Goal: Feedback & Contribution: Submit feedback/report problem

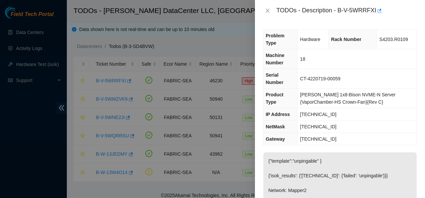
scroll to position [287, 0]
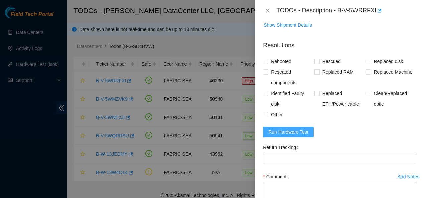
click at [268, 132] on button "Run Hardware Test" at bounding box center [288, 132] width 51 height 11
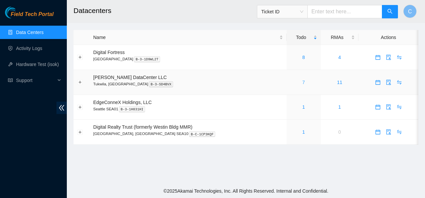
click at [302, 83] on link "7" at bounding box center [303, 82] width 3 height 5
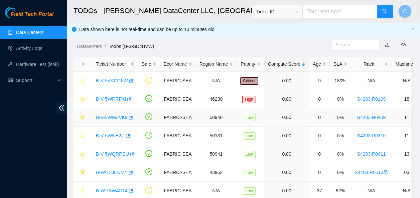
click at [115, 120] on link "B-V-5WMZVK9" at bounding box center [112, 117] width 32 height 5
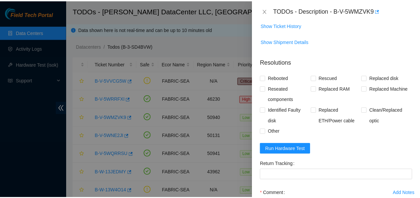
scroll to position [283, 0]
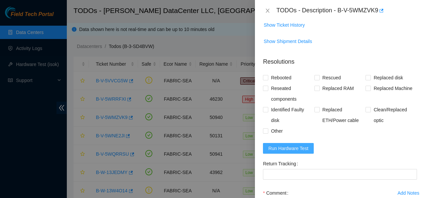
click at [286, 152] on span "Run Hardware Test" at bounding box center [288, 148] width 40 height 7
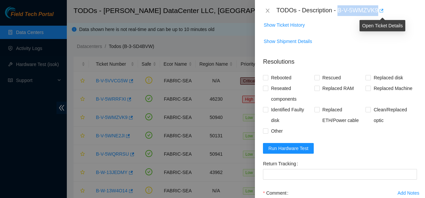
drag, startPoint x: 338, startPoint y: 10, endPoint x: 382, endPoint y: 10, distance: 43.4
click at [382, 10] on div "TODOs - Description - B-V-5WMZVK9" at bounding box center [346, 10] width 141 height 11
copy div "B-V-5WMZVK9"
click at [266, 11] on icon "close" at bounding box center [267, 10] width 5 height 5
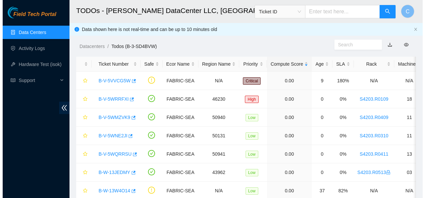
scroll to position [242, 0]
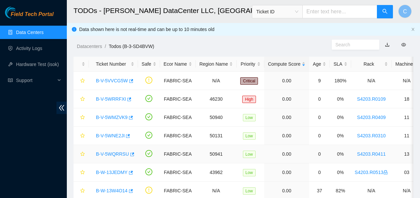
click at [115, 153] on link "B-V-5WQRRSU" at bounding box center [112, 154] width 33 height 5
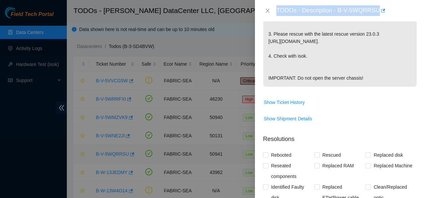
scroll to position [298, 0]
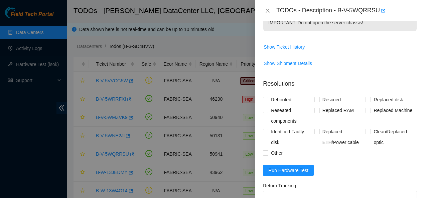
drag, startPoint x: 338, startPoint y: 10, endPoint x: 377, endPoint y: 13, distance: 39.5
click at [377, 13] on div "TODOs - Description - B-V-5WQRRSU" at bounding box center [346, 10] width 141 height 11
copy div "B-V-5WQRRSU"
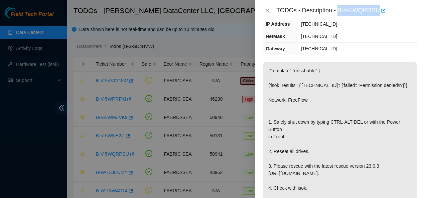
scroll to position [109, 0]
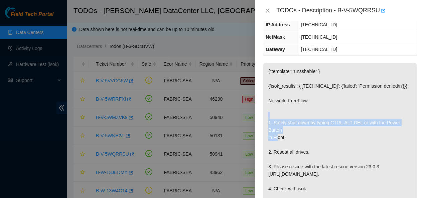
drag, startPoint x: 272, startPoint y: 101, endPoint x: 283, endPoint y: 115, distance: 18.3
click at [283, 115] on p "{"template":"unsshable" } {'isok_results': {'23.32.14.16': {'failed': 'Permissi…" at bounding box center [339, 141] width 153 height 157
copy p "Safely shut down by typing CTRL-ALT-DEL or with the Power Button in Front"
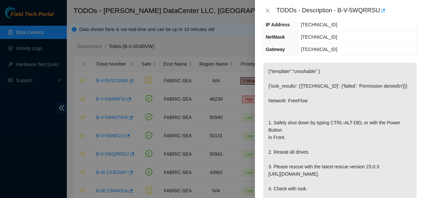
click at [270, 153] on p "{"template":"unsshable" } {'isok_results': {'23.32.14.16': {'failed': 'Permissi…" at bounding box center [339, 141] width 153 height 157
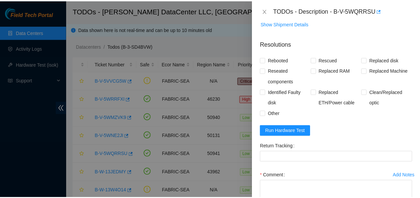
scroll to position [338, 0]
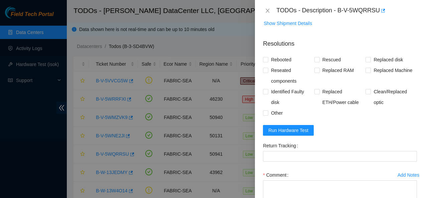
click at [397, 173] on div "Add Notes" at bounding box center [408, 175] width 22 height 5
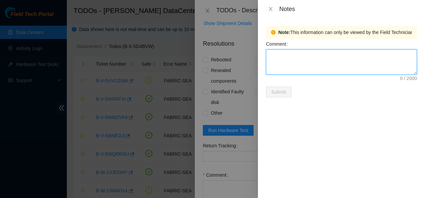
click at [307, 53] on textarea "Comment" at bounding box center [341, 61] width 151 height 25
drag, startPoint x: 390, startPoint y: 57, endPoint x: 254, endPoint y: 61, distance: 136.9
click at [254, 61] on div "Notes Note: This information can only be viewed by the Field Technician who hav…" at bounding box center [212, 99] width 425 height 198
type textarea "Ticket is done just waiting on isok to be back up to submit"
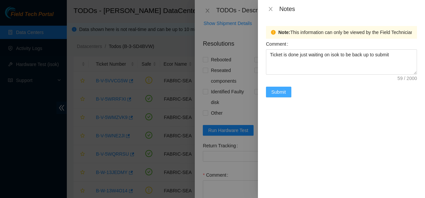
click at [284, 95] on span "Submit" at bounding box center [278, 91] width 15 height 7
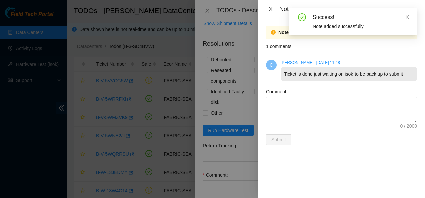
click at [268, 11] on icon "close" at bounding box center [270, 8] width 5 height 5
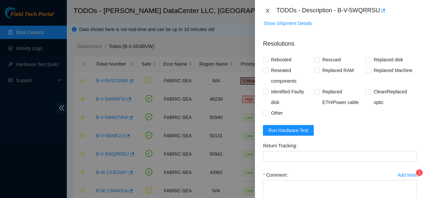
click at [267, 10] on icon "close" at bounding box center [268, 11] width 4 height 4
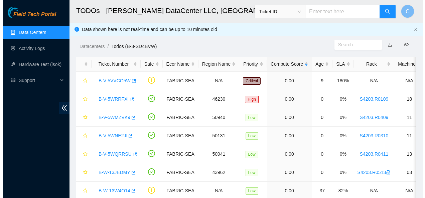
scroll to position [179, 0]
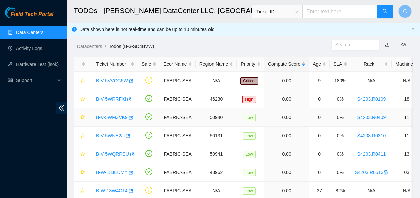
click at [113, 116] on link "B-V-5WMZVK9" at bounding box center [112, 117] width 32 height 5
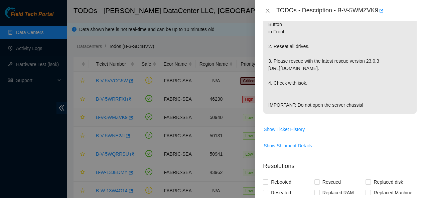
scroll to position [323, 0]
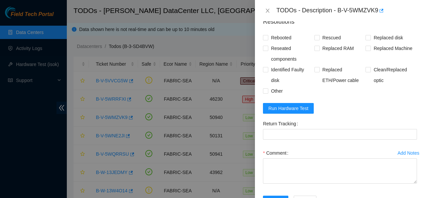
click at [397, 156] on div "Add Notes" at bounding box center [408, 153] width 22 height 5
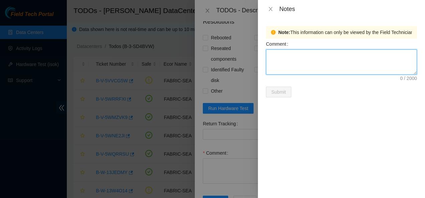
click at [316, 64] on textarea "Comment" at bounding box center [341, 61] width 151 height 25
paste textarea "Ticket is done just waiting on isok to be back up to submit"
type textarea "Ticket is done just waiting on isok to be back up to submit"
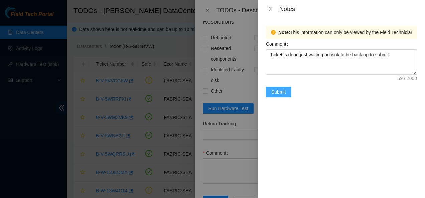
click at [278, 90] on span "Submit" at bounding box center [278, 91] width 15 height 7
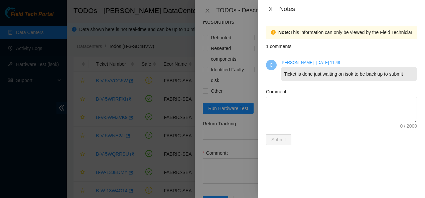
click at [270, 10] on icon "close" at bounding box center [270, 8] width 5 height 5
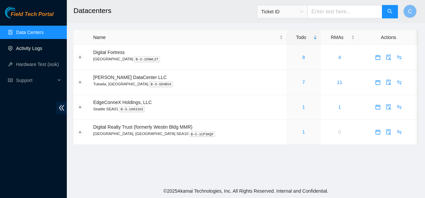
click at [40, 46] on link "Activity Logs" at bounding box center [29, 48] width 26 height 5
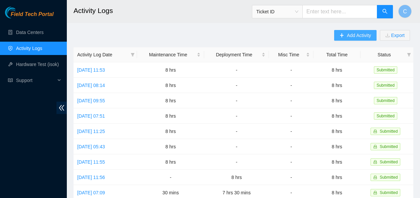
click at [360, 35] on span "Add Activity" at bounding box center [358, 35] width 24 height 7
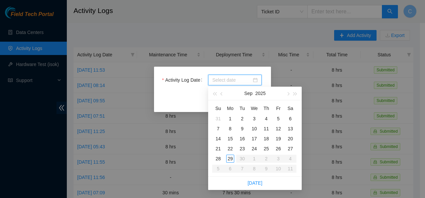
click at [241, 77] on input "Activity Log Date" at bounding box center [231, 79] width 39 height 7
type input "[DATE]"
click at [229, 155] on div "29" at bounding box center [230, 159] width 8 height 8
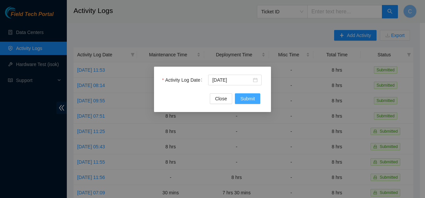
click at [245, 97] on span "Submit" at bounding box center [247, 98] width 15 height 7
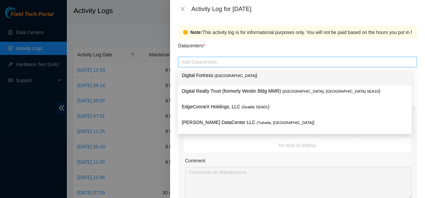
click at [249, 64] on div at bounding box center [297, 62] width 235 height 8
type input "sa"
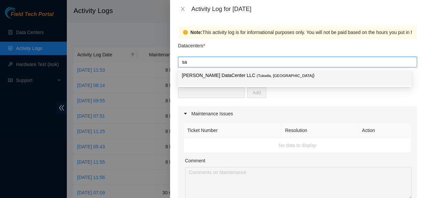
click at [267, 74] on p "Sabey DataCenter LLC ( Tukwila, WA )" at bounding box center [295, 76] width 226 height 8
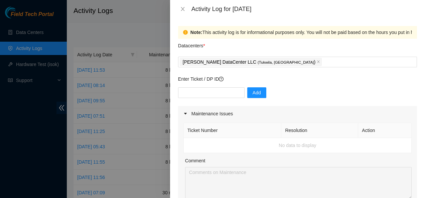
click at [175, 93] on div "Note: This activity log is for informational purposes only. You will not be pai…" at bounding box center [297, 108] width 255 height 180
click at [187, 95] on input "text" at bounding box center [211, 92] width 66 height 11
paste input "B-V-5WMZVK9"
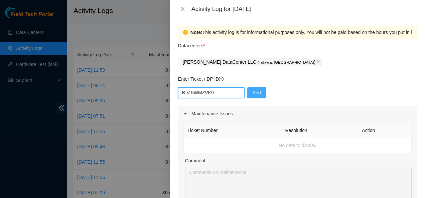
type input "B-V-5WMZVK9"
click at [254, 91] on span "Add" at bounding box center [256, 92] width 8 height 7
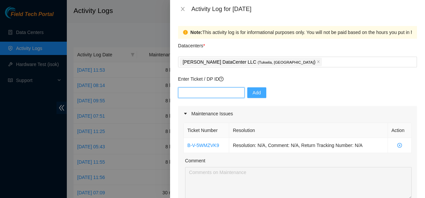
click at [201, 89] on input "text" at bounding box center [211, 92] width 66 height 11
paste input "B-V-5WQRRSU"
type input "B-V-5WQRRSU"
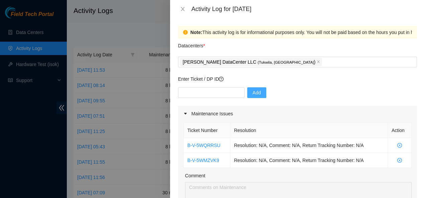
click at [102, 41] on div at bounding box center [212, 99] width 425 height 198
drag, startPoint x: 220, startPoint y: 160, endPoint x: 185, endPoint y: 158, distance: 34.8
click at [185, 158] on td "B-V-5WMZVK9" at bounding box center [207, 160] width 47 height 15
copy link "B-V-5WMZVK9"
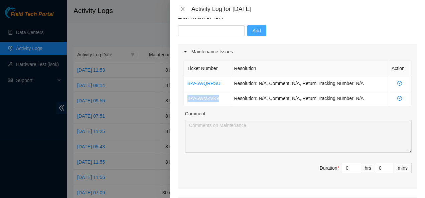
scroll to position [62, 0]
click at [344, 169] on input "0" at bounding box center [351, 168] width 19 height 10
type input "8"
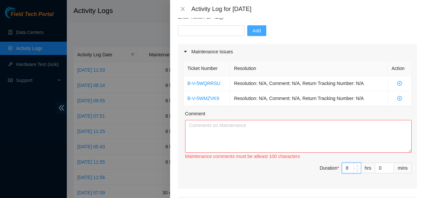
type input "8"
click at [217, 129] on textarea "Comment" at bounding box center [298, 136] width 226 height 33
paste textarea "B-V-5WMZVK9 Safely shut down by typing CTRL-ALT-DEL or with the Power Button in…"
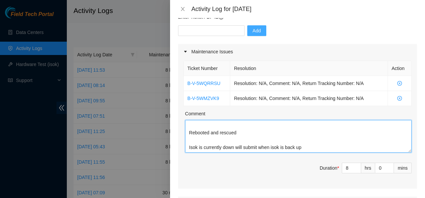
scroll to position [57, 0]
click at [236, 145] on textarea "B-V-5WMZVK9 Safely shut down by typing CTRL-ALT-DEL or with the Power Button in…" at bounding box center [298, 136] width 226 height 33
paste textarea "B-V-5WQRRSU Safely shut down by typing CTRL-ALT-DEL or with the Power Button in…"
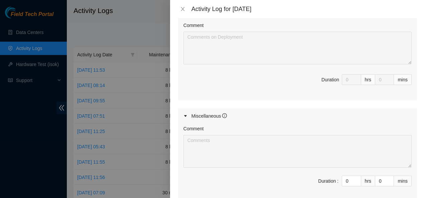
scroll to position [364, 0]
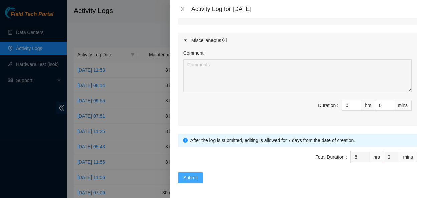
type textarea "B-V-5WMZVK9 Safely shut down by typing CTRL-ALT-DEL or with the Power Button in…"
click at [189, 176] on span "Submit" at bounding box center [190, 177] width 15 height 7
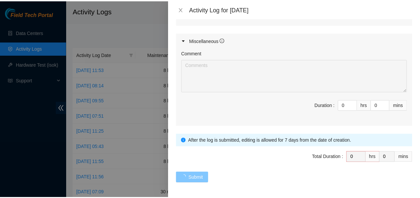
scroll to position [0, 0]
